Goal: Task Accomplishment & Management: Manage account settings

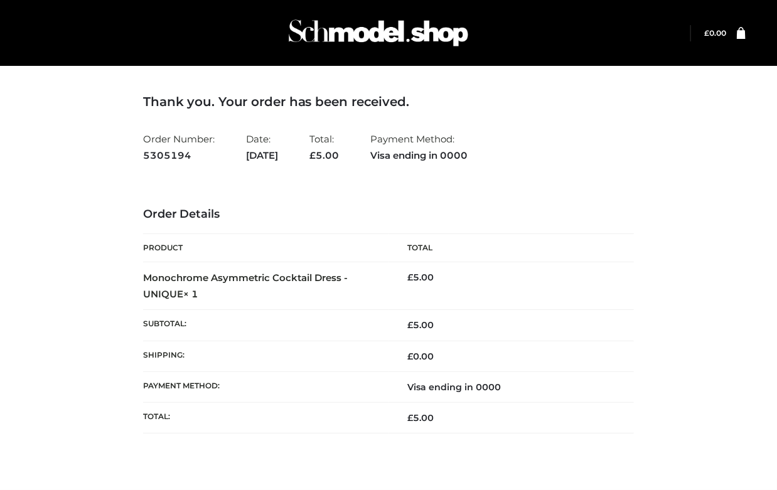
click at [636, 151] on div "Thank you. Your order has been received. Order Number: 5305194 Date: October 1,…" at bounding box center [389, 276] width 510 height 427
click at [619, 215] on h3 "Order Details" at bounding box center [388, 215] width 491 height 14
click at [608, 179] on div "Thank you. Your order has been received. Order Number: 5305194 Date: October 1,…" at bounding box center [388, 264] width 491 height 340
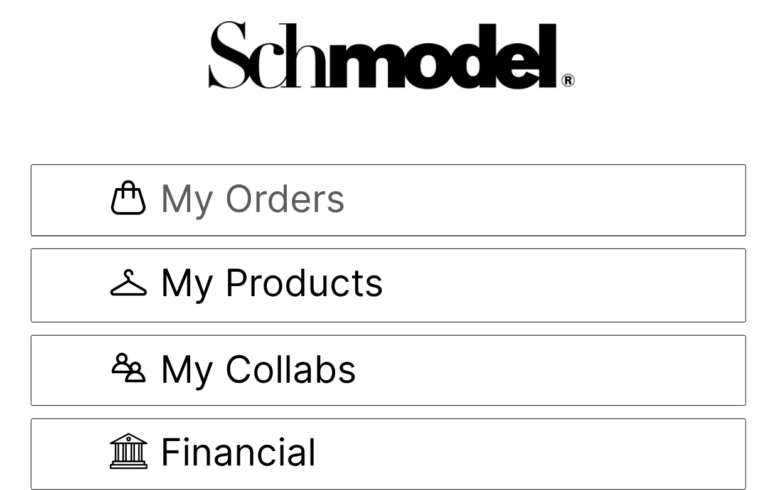
click at [378, 195] on span "My Orders" at bounding box center [388, 201] width 557 height 42
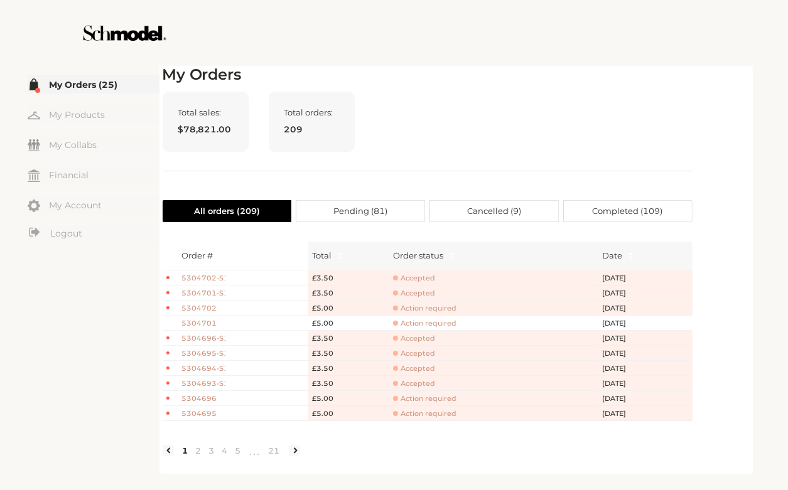
click at [205, 320] on span "5304701" at bounding box center [204, 323] width 44 height 11
click at [211, 310] on span "5304702" at bounding box center [204, 308] width 44 height 11
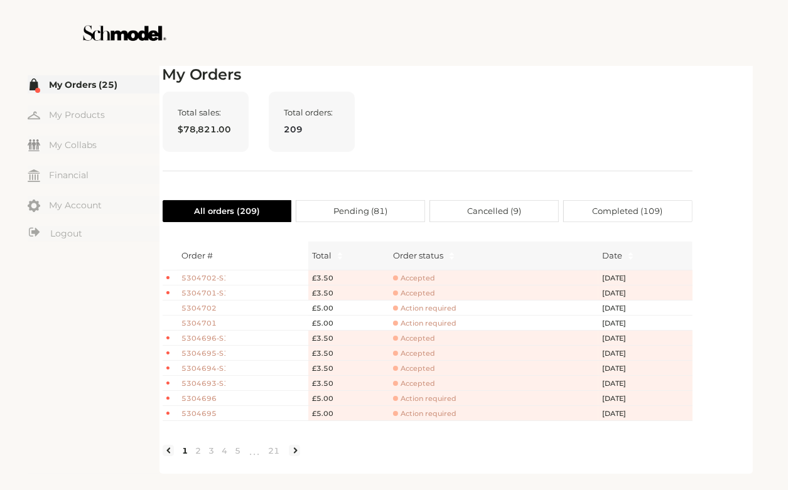
click at [436, 313] on td "Action required" at bounding box center [493, 308] width 209 height 15
click at [436, 305] on span "Action required" at bounding box center [424, 308] width 63 height 9
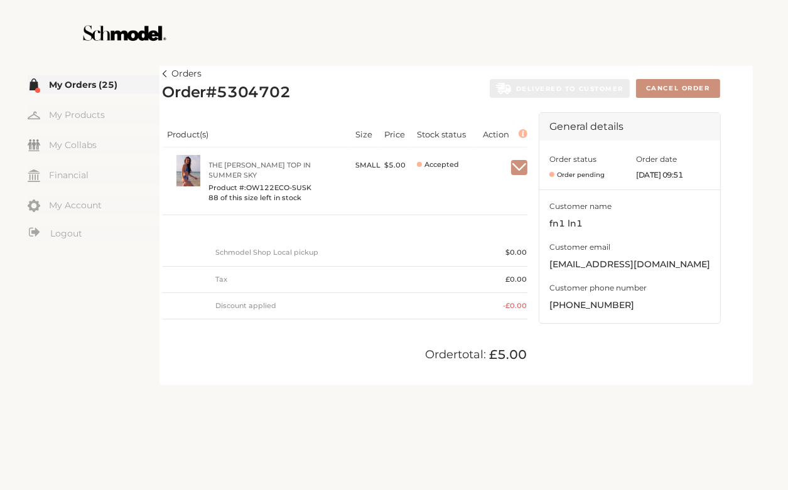
click at [164, 72] on img at bounding box center [165, 73] width 4 height 7
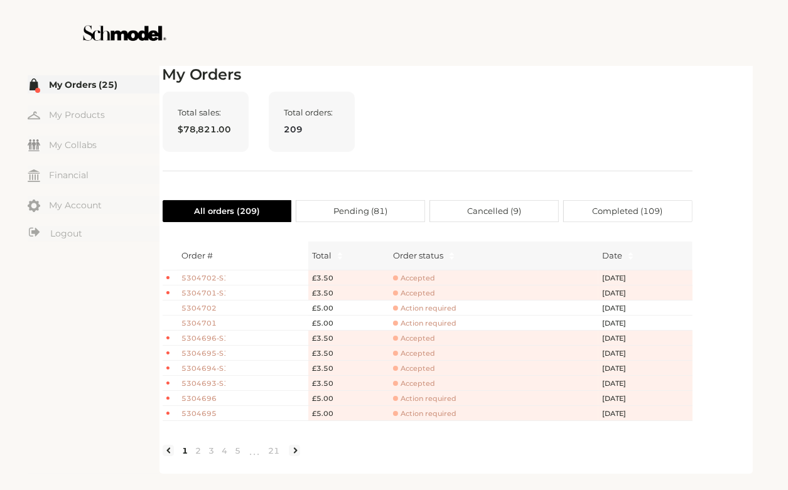
click at [422, 274] on span "Accepted" at bounding box center [414, 278] width 42 height 9
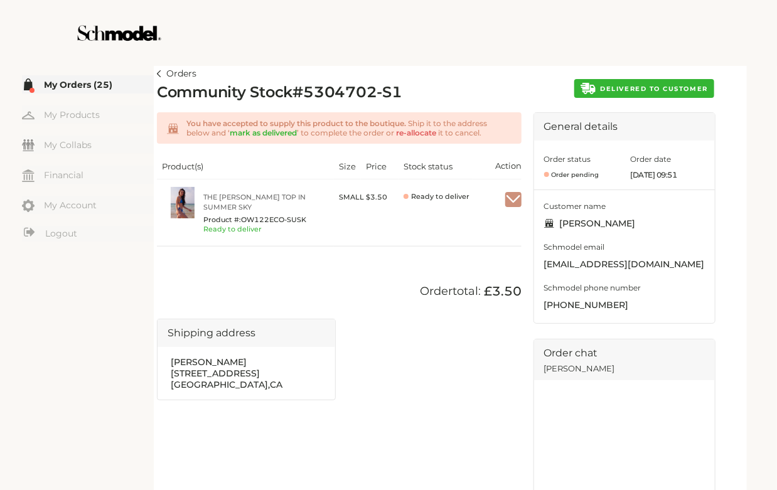
click at [655, 82] on button "DELIVERED TO CUSTOMER" at bounding box center [644, 88] width 140 height 19
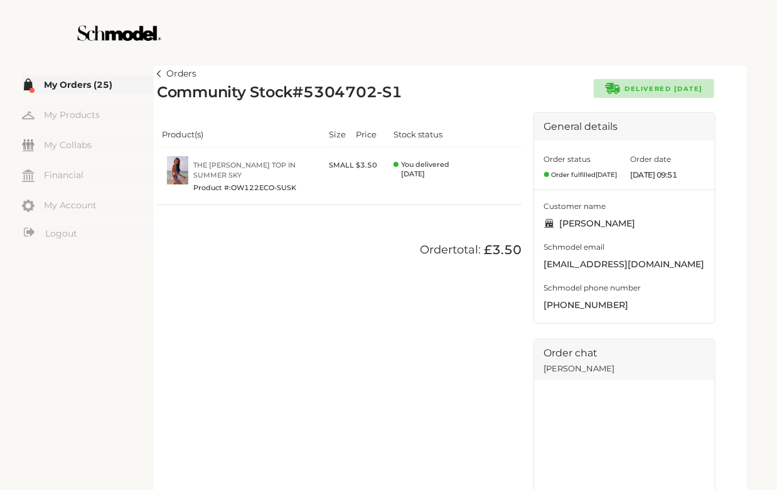
click at [162, 73] on link "Orders" at bounding box center [177, 74] width 40 height 15
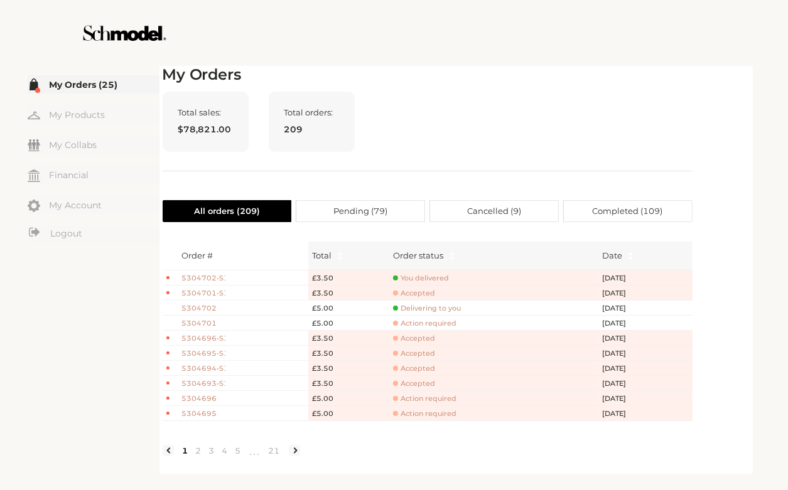
click at [210, 395] on span "5304696" at bounding box center [204, 399] width 44 height 11
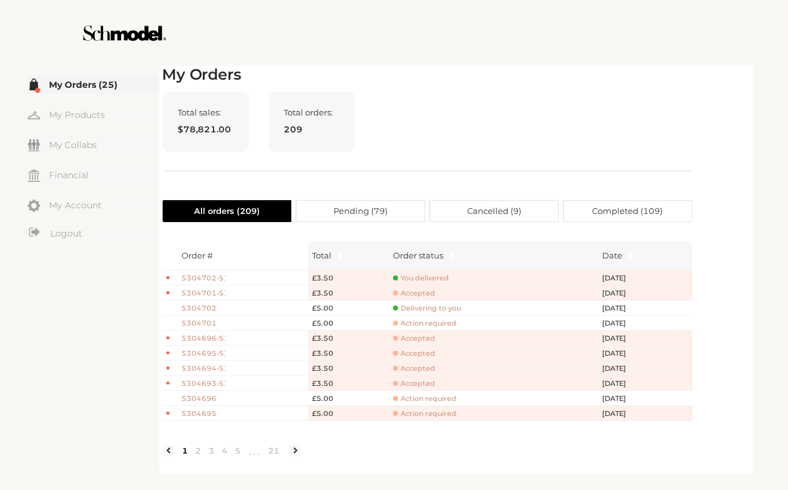
click at [432, 400] on span "Action required" at bounding box center [424, 398] width 63 height 9
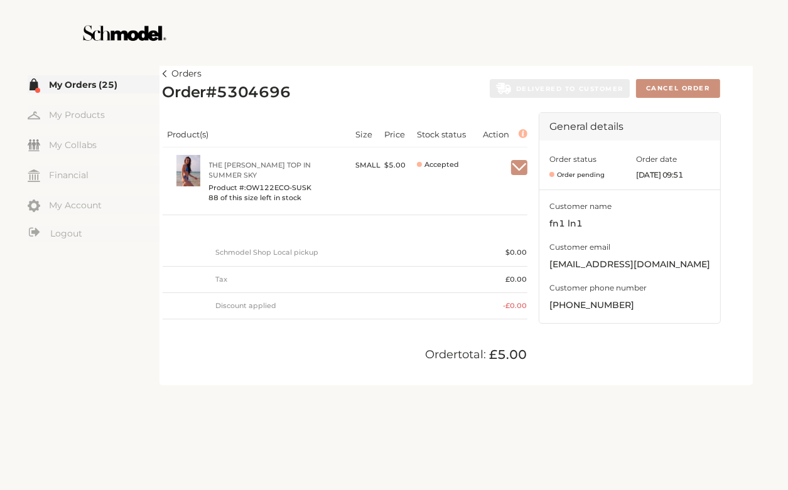
click at [169, 72] on link "Orders" at bounding box center [183, 74] width 40 height 15
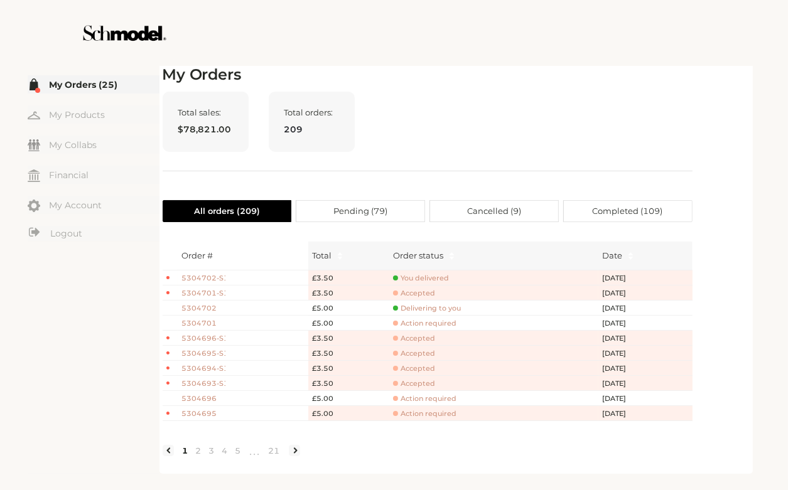
click at [528, 61] on div at bounding box center [394, 33] width 708 height 66
click at [418, 293] on span "Accepted" at bounding box center [414, 293] width 42 height 9
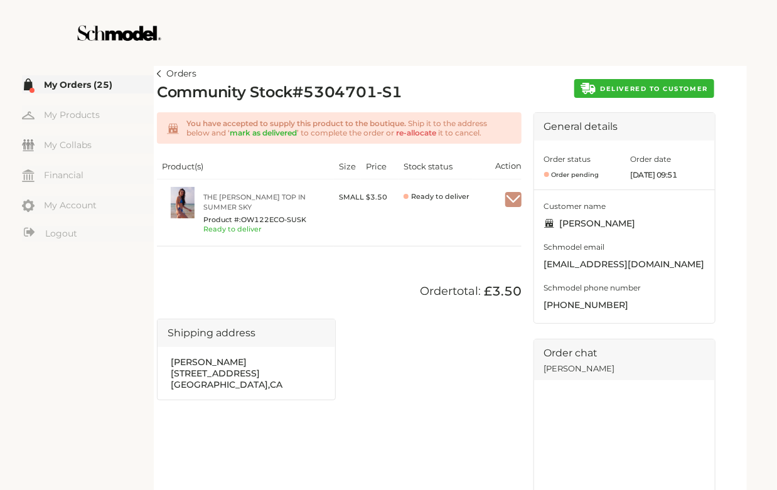
click at [159, 72] on img at bounding box center [159, 73] width 4 height 7
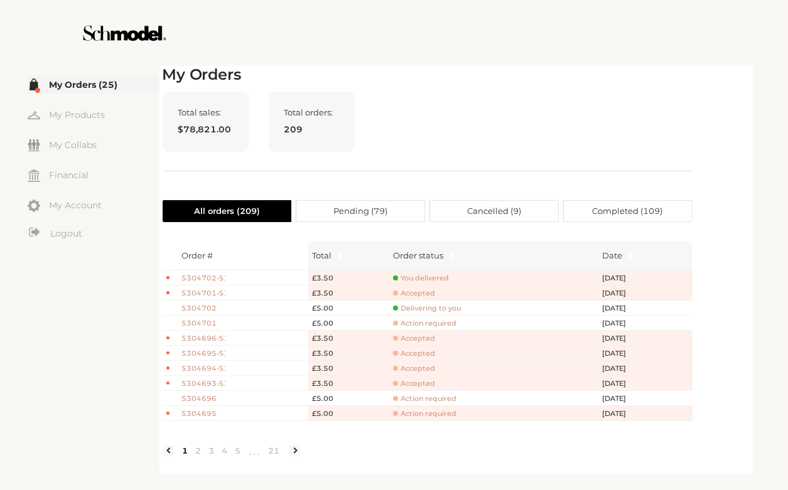
click at [423, 129] on div "Total sales: $78,821.00 Total orders: 209" at bounding box center [428, 132] width 530 height 80
click at [414, 294] on span "Accepted" at bounding box center [414, 293] width 42 height 9
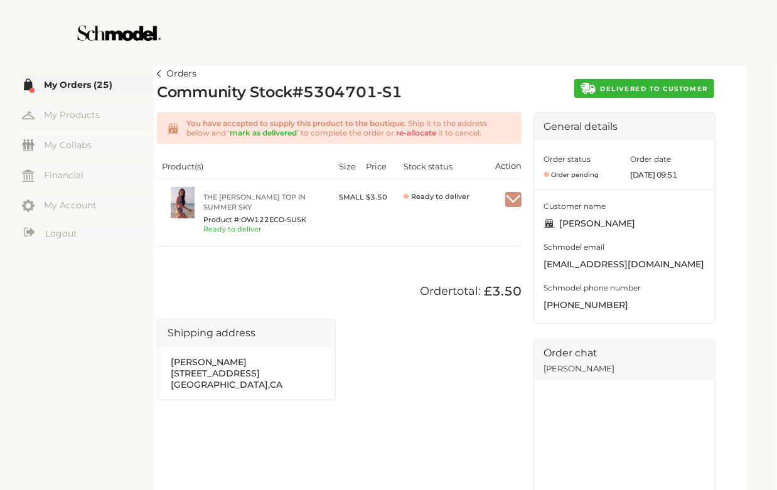
click at [161, 77] on link "Orders" at bounding box center [177, 74] width 40 height 15
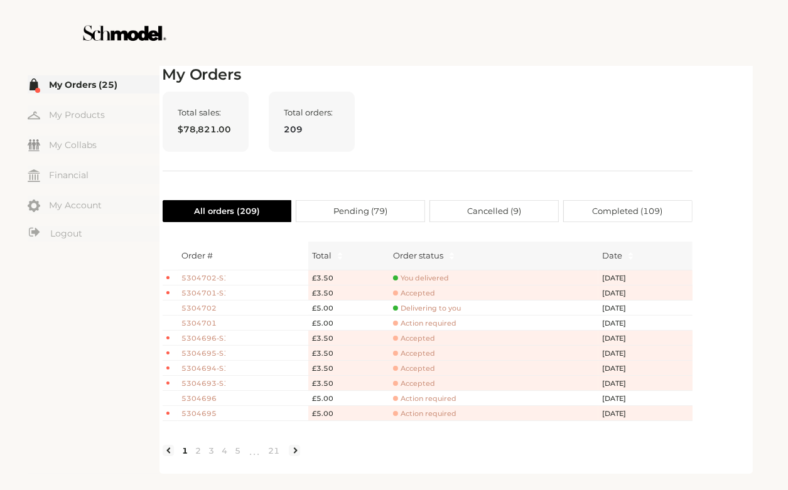
click at [427, 274] on span "You delivered" at bounding box center [421, 278] width 56 height 9
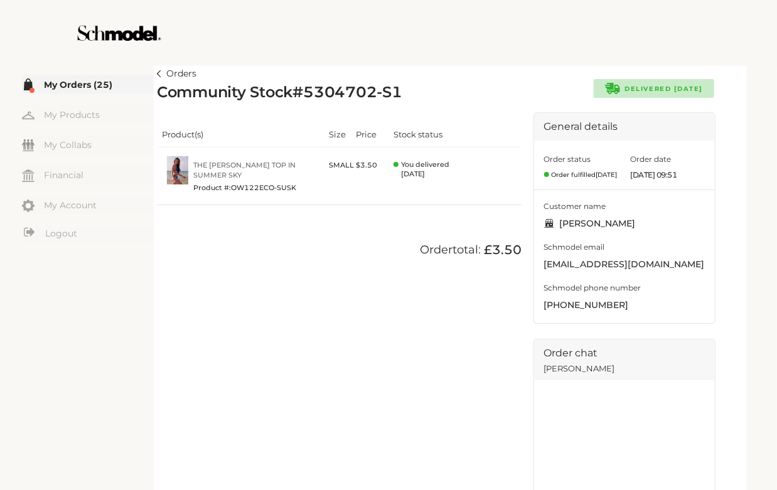
click at [159, 72] on img at bounding box center [159, 73] width 4 height 7
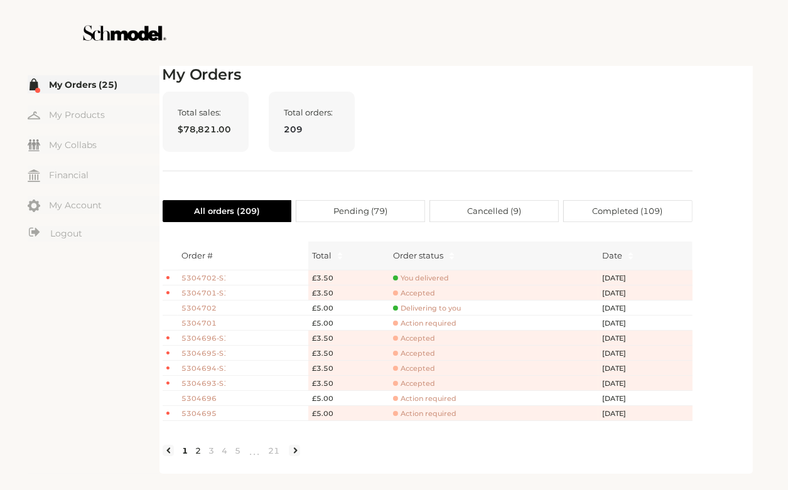
click at [197, 456] on link "2" at bounding box center [198, 450] width 13 height 11
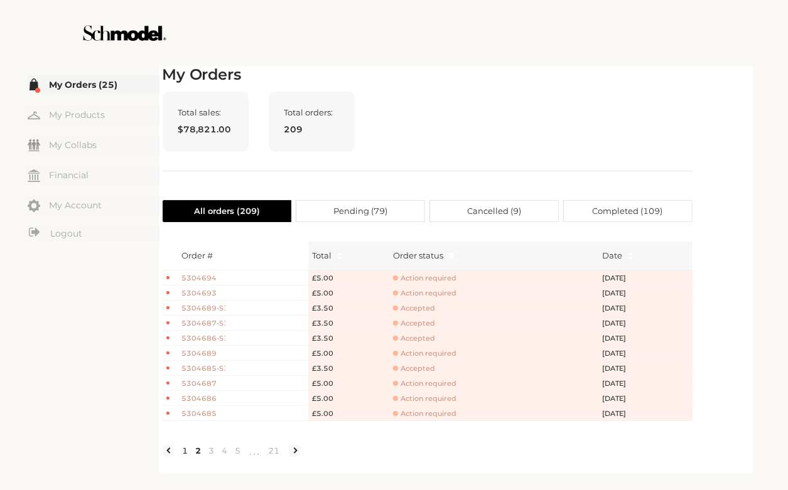
click at [185, 456] on link "1" at bounding box center [185, 450] width 13 height 11
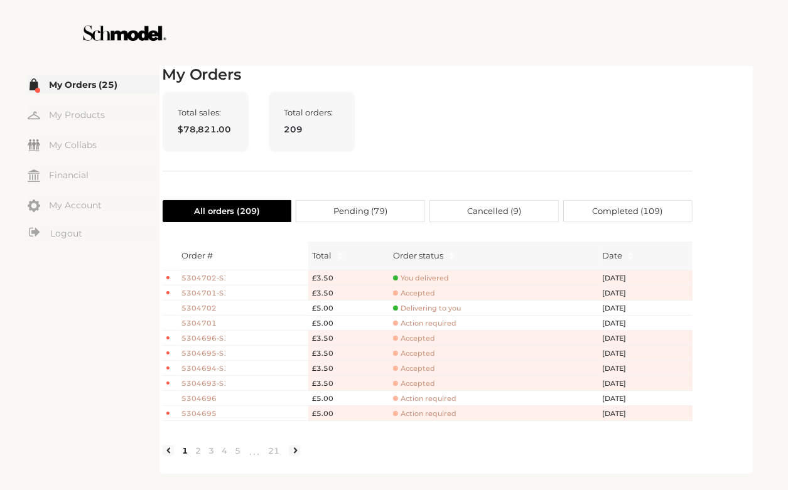
click at [552, 73] on h2 "My Orders" at bounding box center [428, 75] width 530 height 18
click at [197, 456] on link "2" at bounding box center [198, 450] width 13 height 11
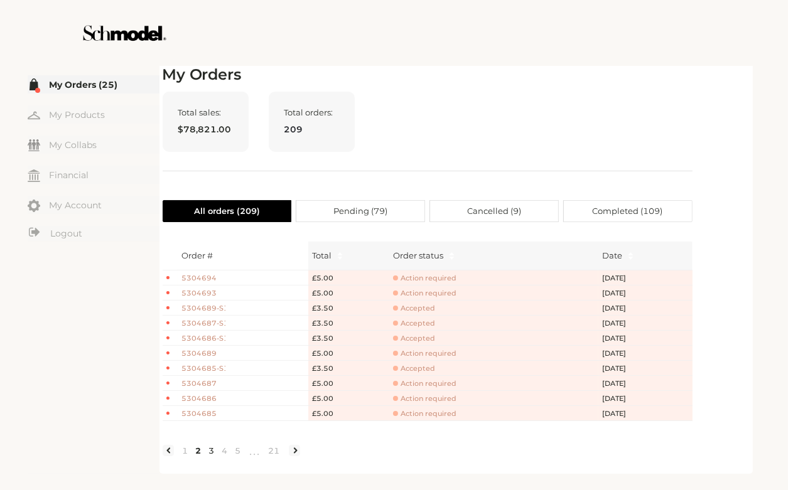
click at [214, 456] on link "3" at bounding box center [211, 450] width 13 height 11
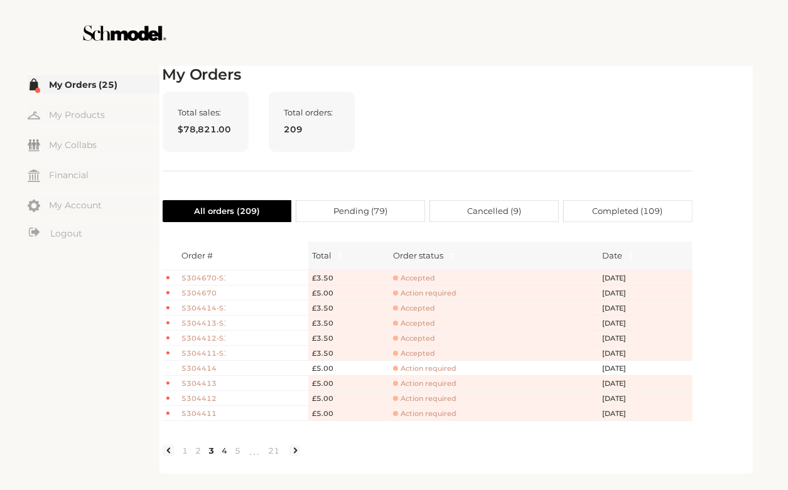
click at [227, 456] on link "4" at bounding box center [224, 450] width 13 height 11
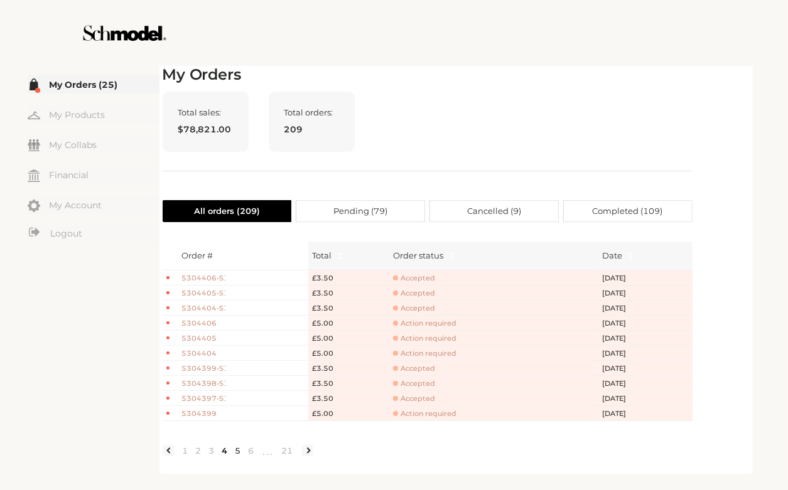
click at [237, 456] on link "5" at bounding box center [238, 450] width 13 height 11
click at [258, 456] on link "6" at bounding box center [258, 450] width 13 height 11
click at [271, 456] on link "8" at bounding box center [271, 450] width 13 height 11
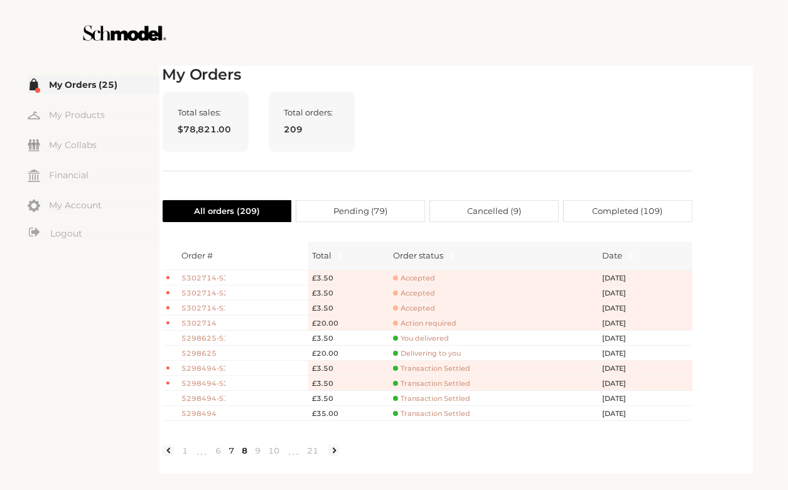
click at [233, 456] on link "7" at bounding box center [231, 450] width 13 height 11
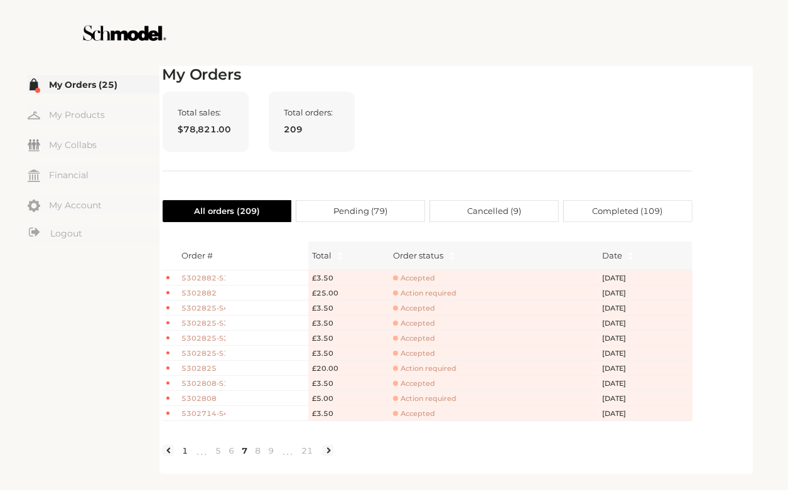
click at [183, 456] on link "1" at bounding box center [185, 450] width 13 height 11
